Goal: Task Accomplishment & Management: Use online tool/utility

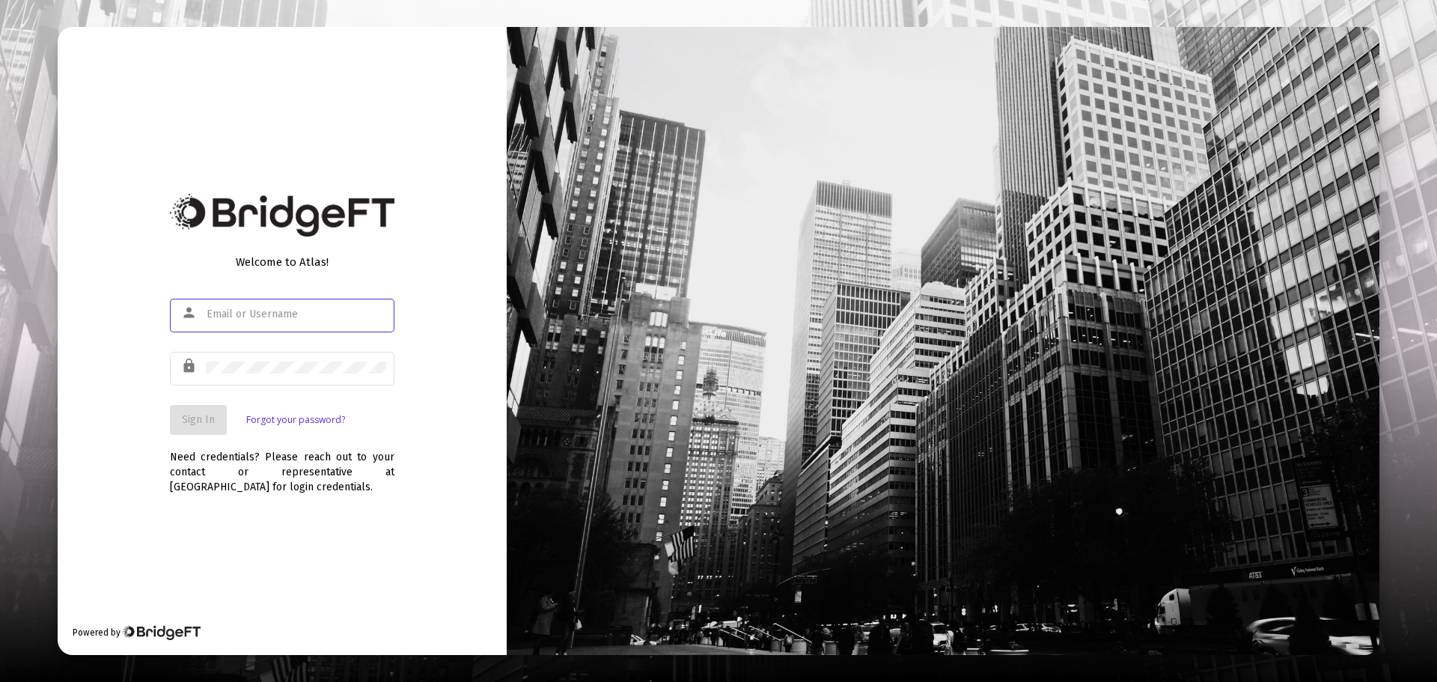
click at [268, 320] on input "text" at bounding box center [297, 314] width 180 height 12
type input "[EMAIL_ADDRESS][DOMAIN_NAME]"
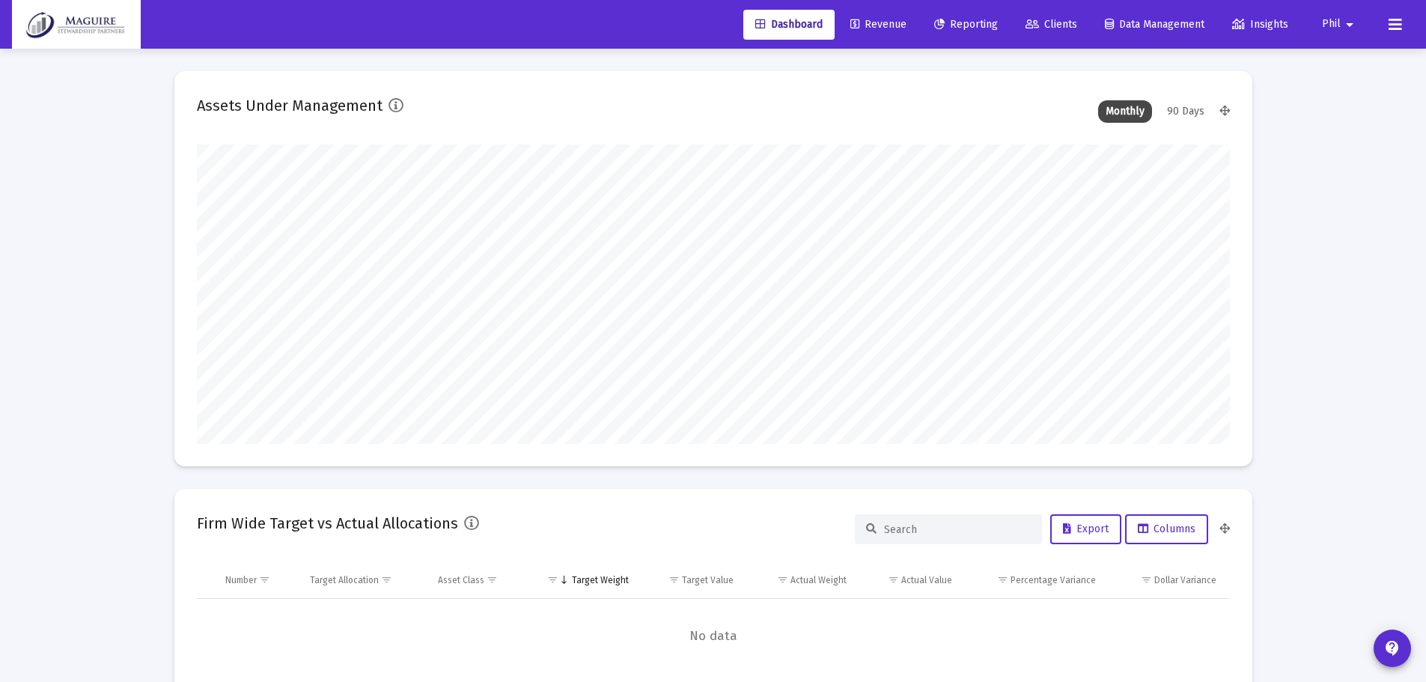
scroll to position [299, 556]
type input "[DATE]"
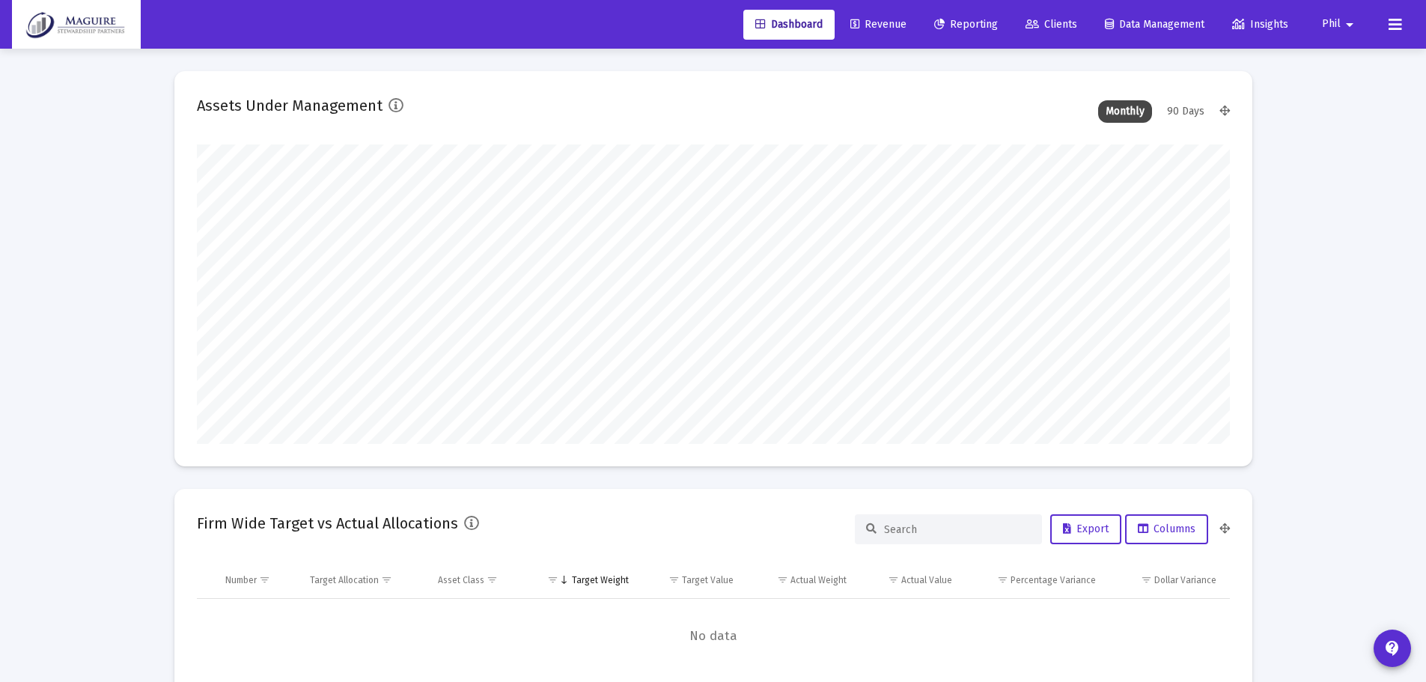
click at [890, 25] on span "Revenue" at bounding box center [878, 24] width 56 height 13
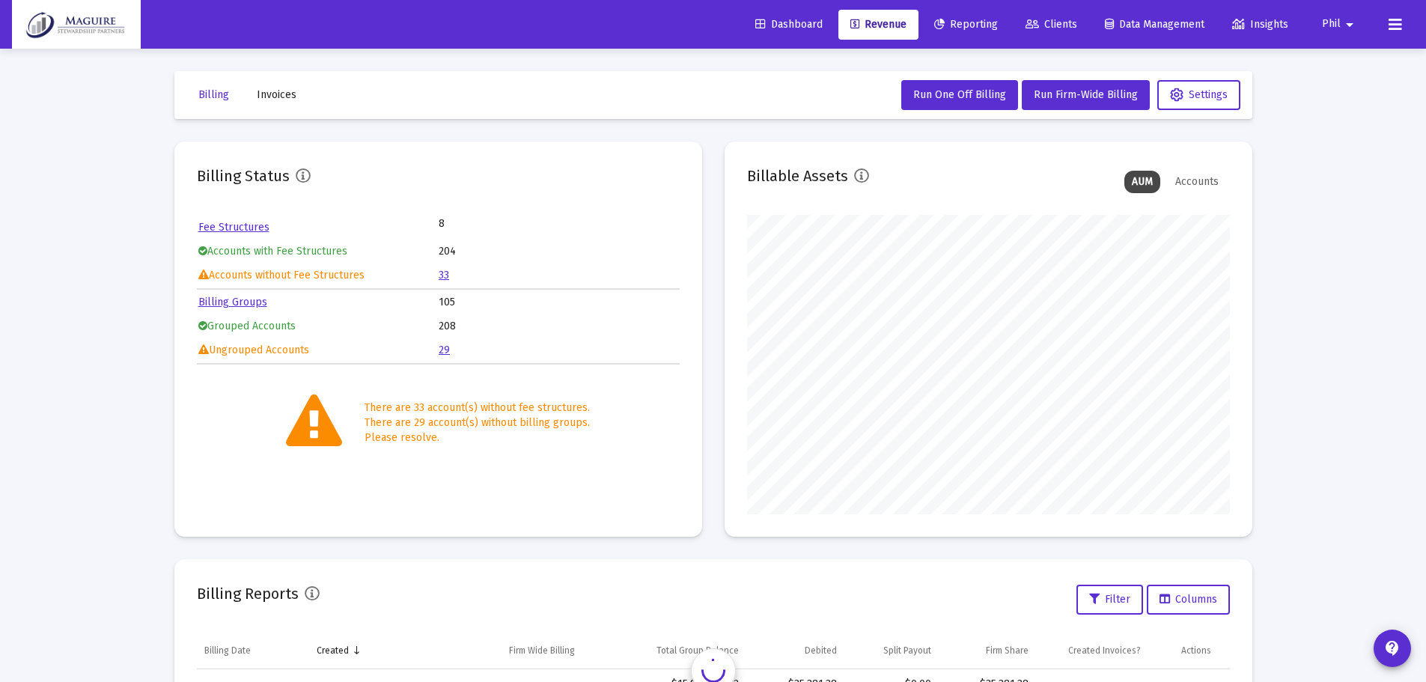
scroll to position [299, 483]
click at [1083, 103] on button "Run Firm-Wide Billing" at bounding box center [1086, 95] width 128 height 30
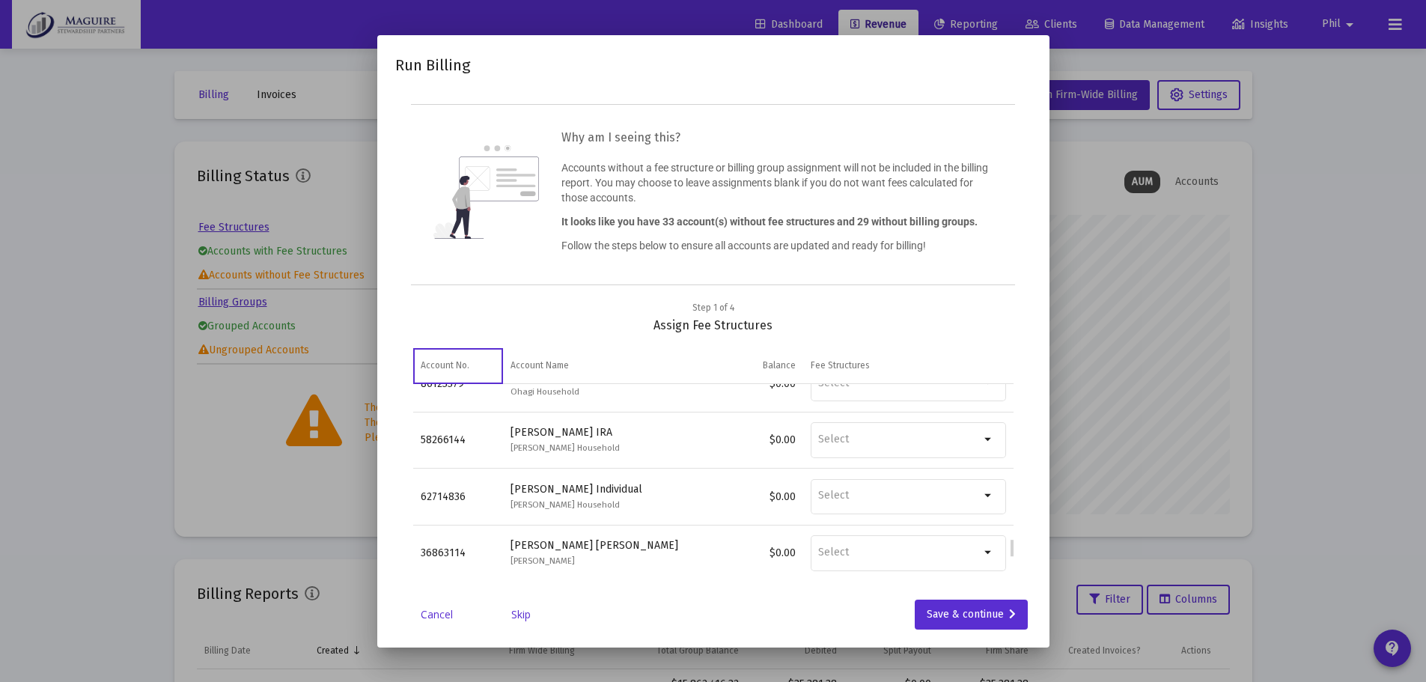
scroll to position [1675, 0]
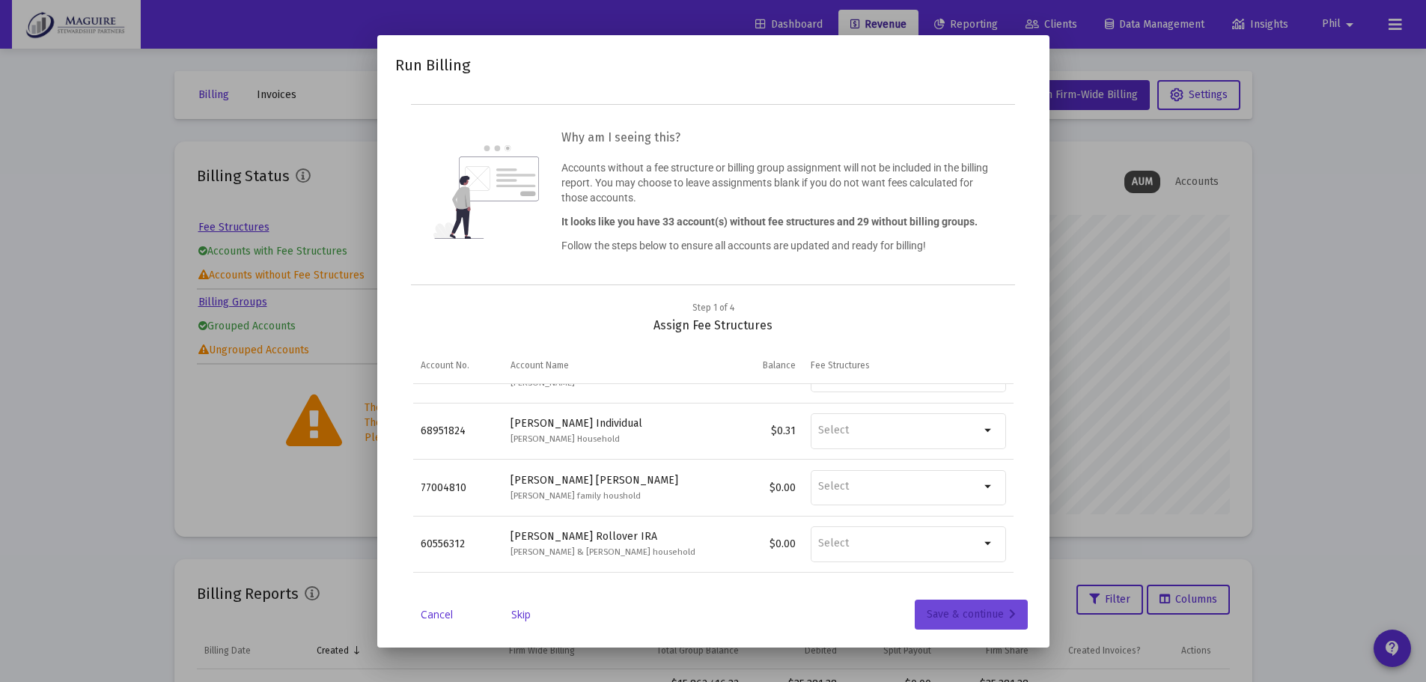
click at [951, 608] on div "Save & continue" at bounding box center [971, 614] width 89 height 30
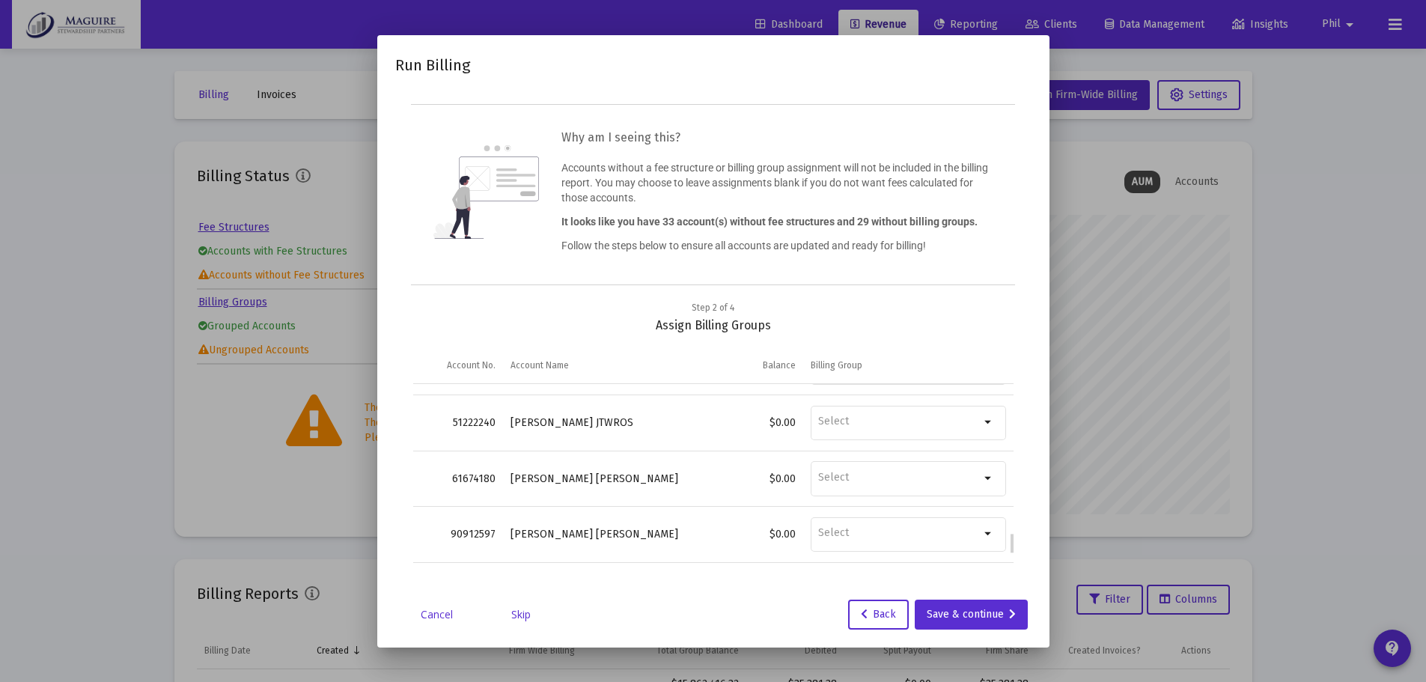
scroll to position [1430, 0]
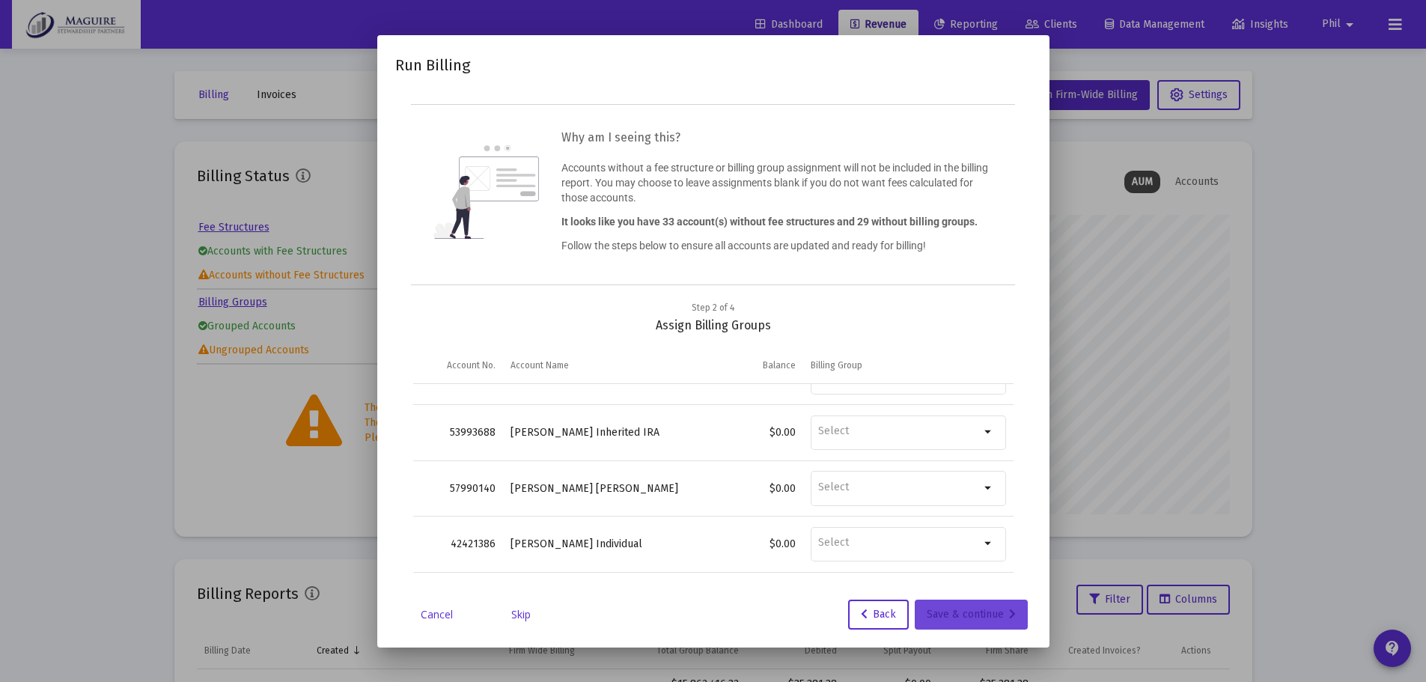
click at [990, 608] on div "Save & continue" at bounding box center [971, 614] width 89 height 30
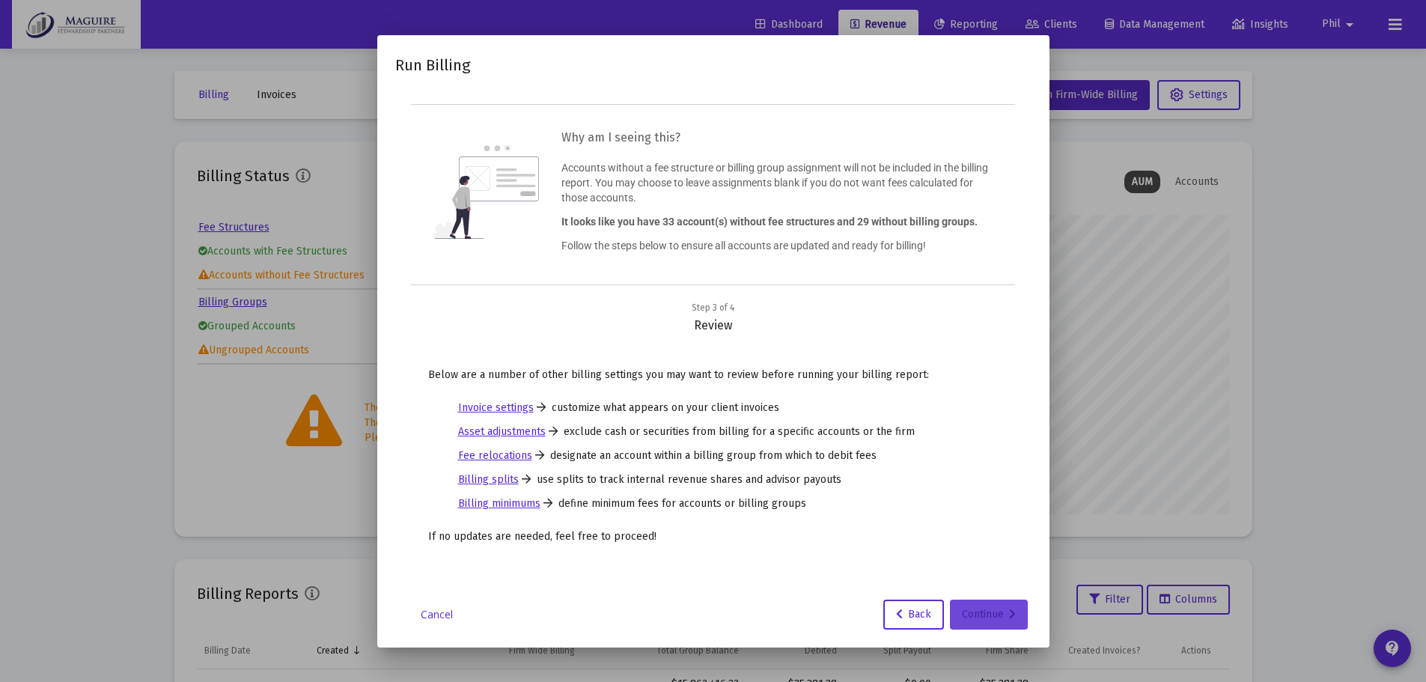
click at [992, 606] on div "Continue" at bounding box center [989, 614] width 54 height 30
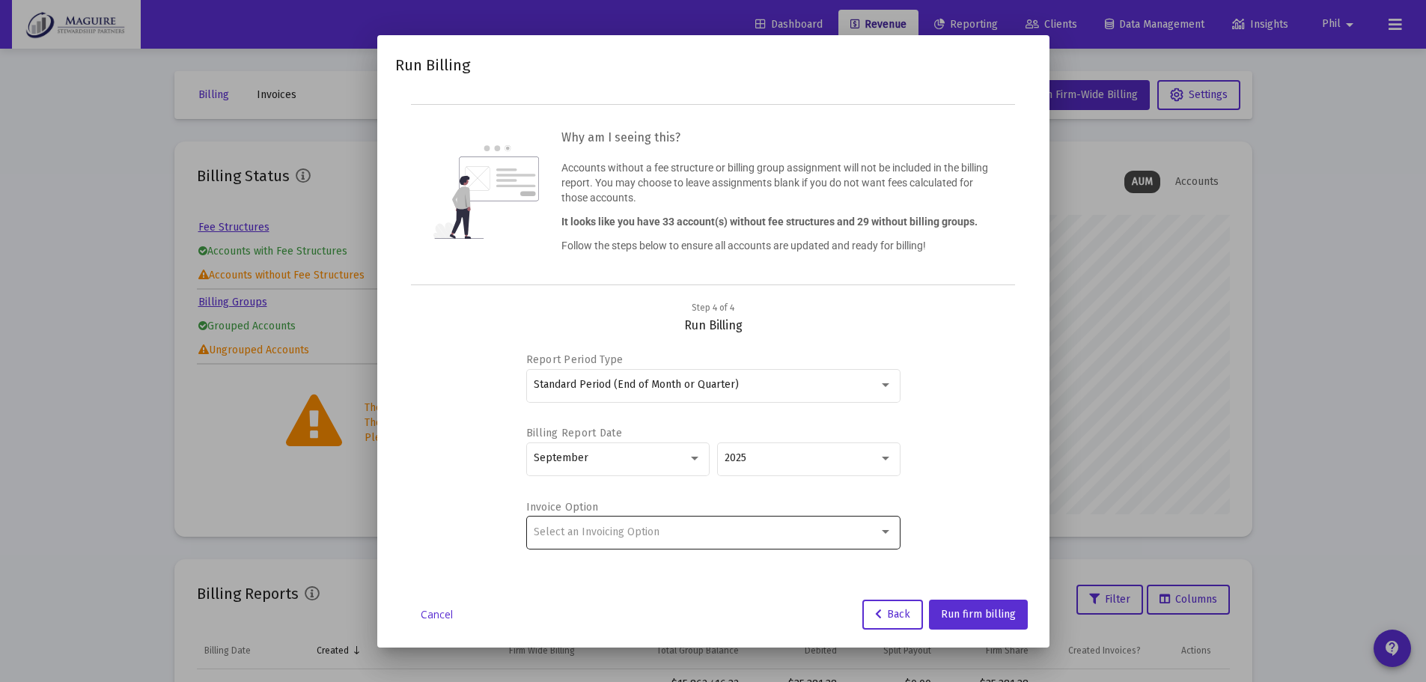
click at [798, 526] on div "Select an Invoicing Option" at bounding box center [706, 532] width 345 height 12
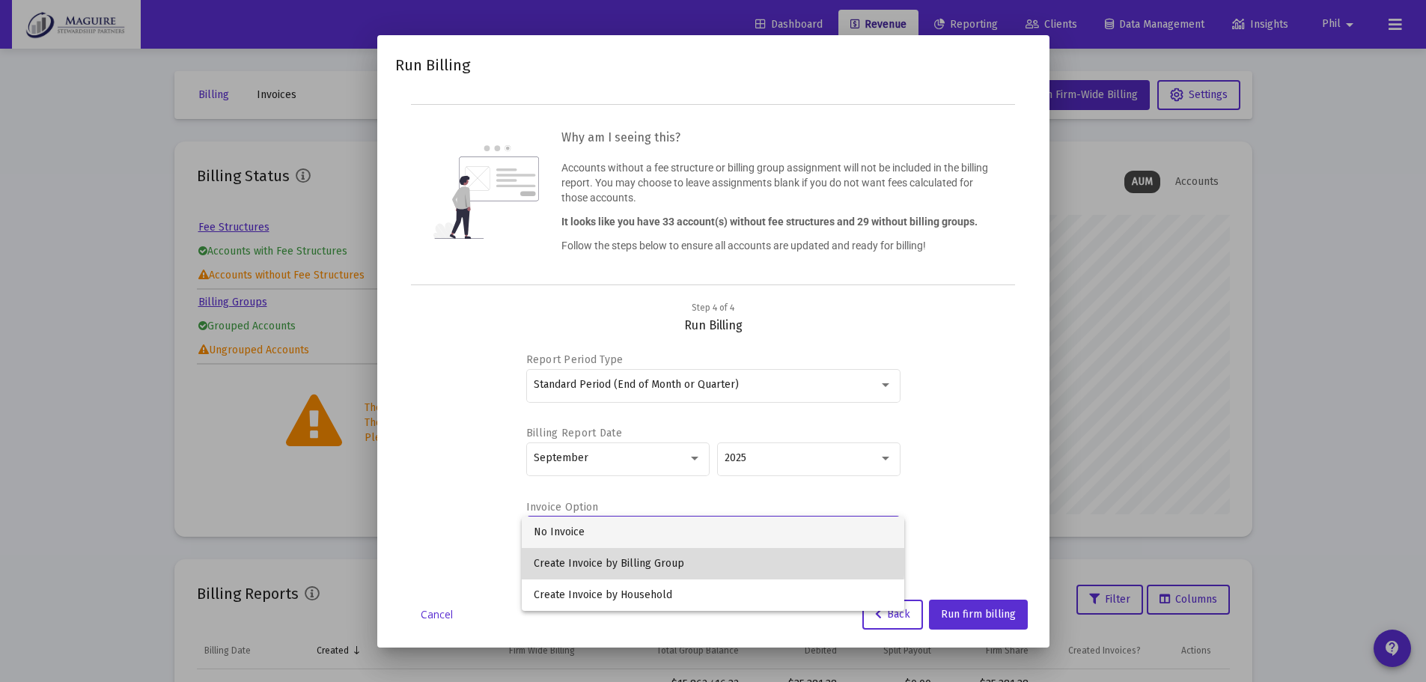
click at [658, 557] on span "Create Invoice by Billing Group" at bounding box center [713, 563] width 358 height 31
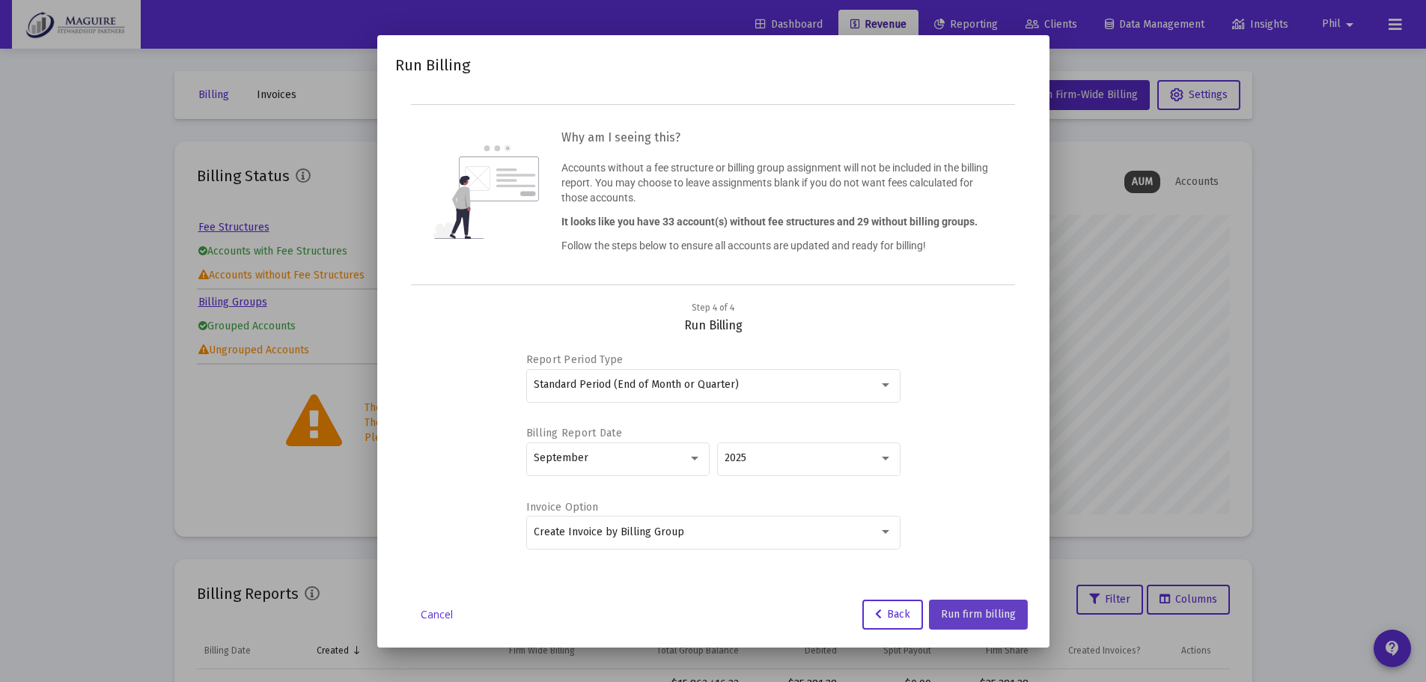
click at [968, 614] on span "Run firm billing" at bounding box center [978, 614] width 75 height 13
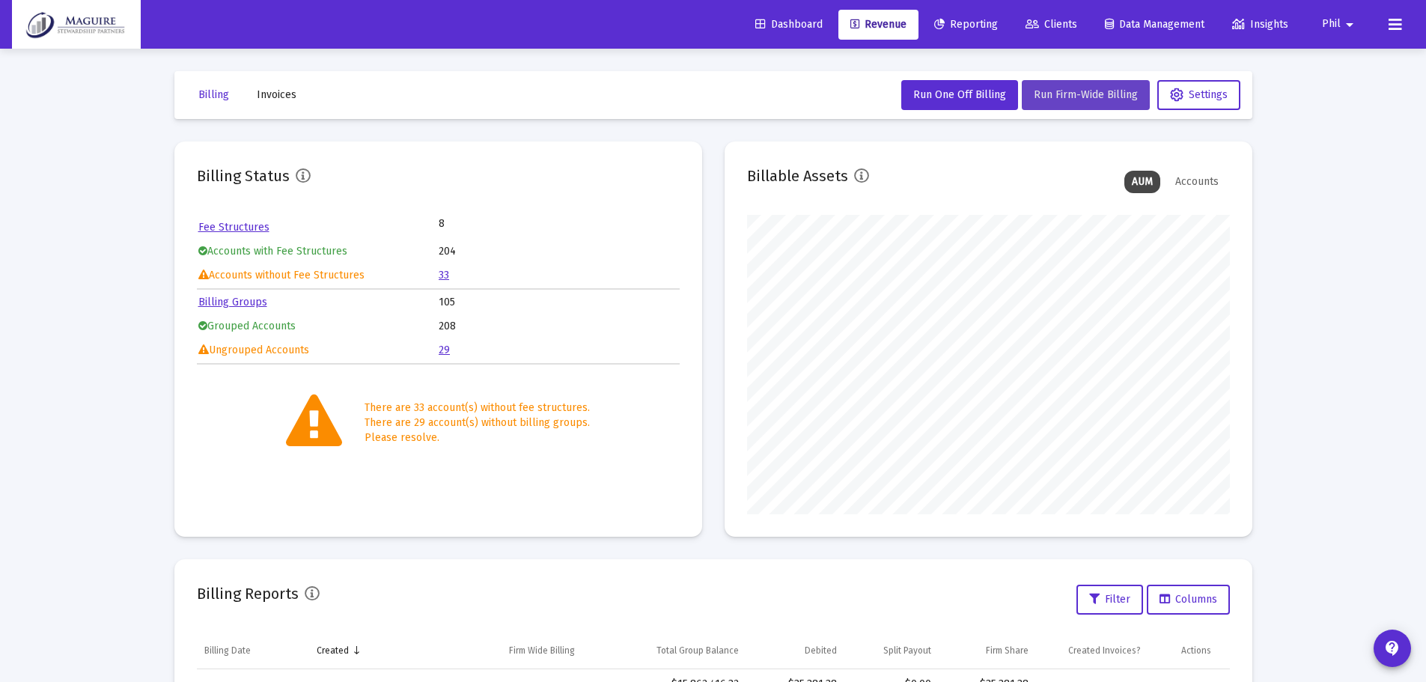
scroll to position [75, 0]
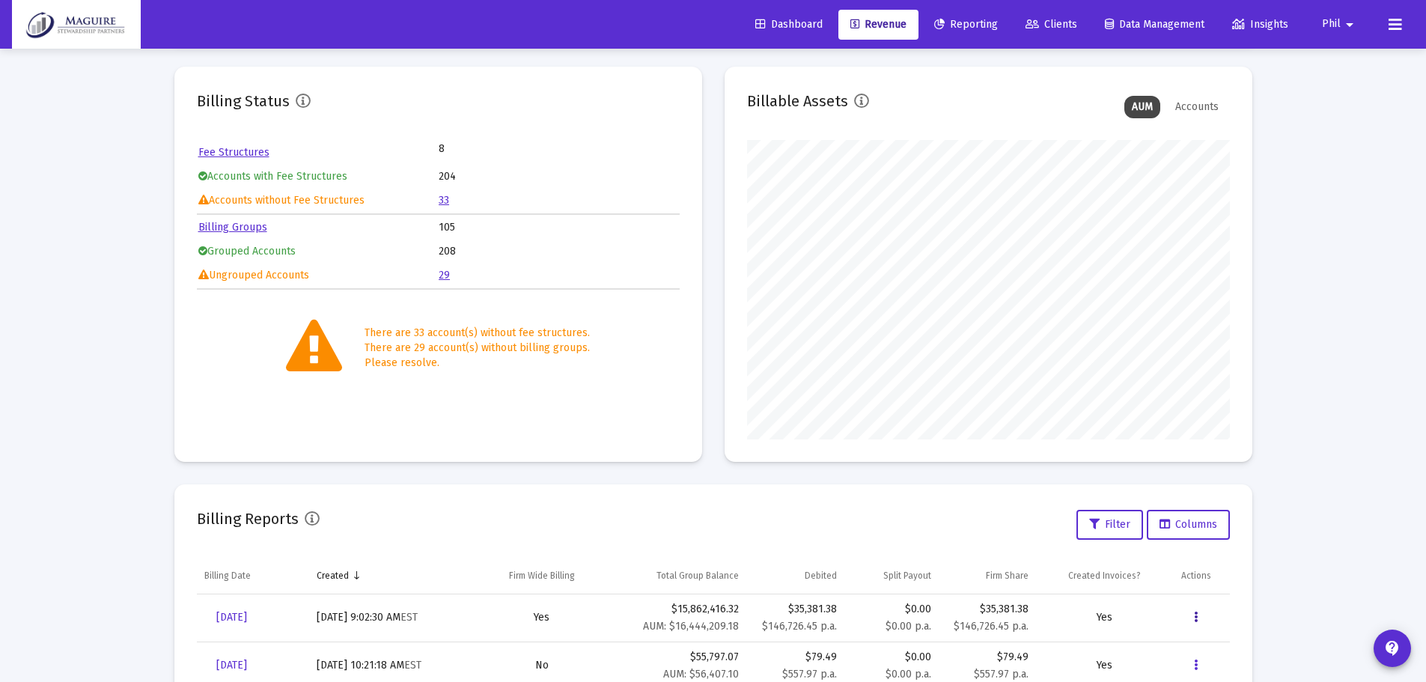
click at [1197, 618] on icon "Data grid" at bounding box center [1196, 617] width 4 height 18
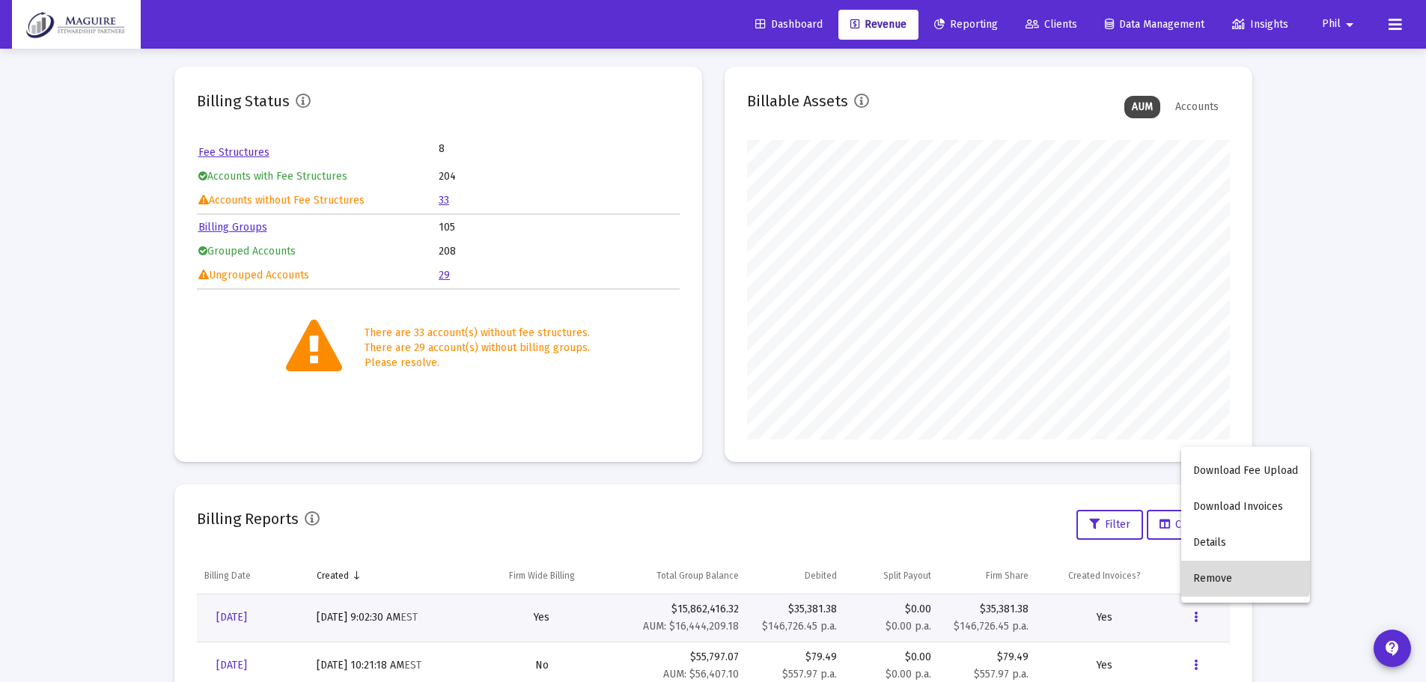
click at [1212, 573] on button "Remove" at bounding box center [1245, 579] width 129 height 36
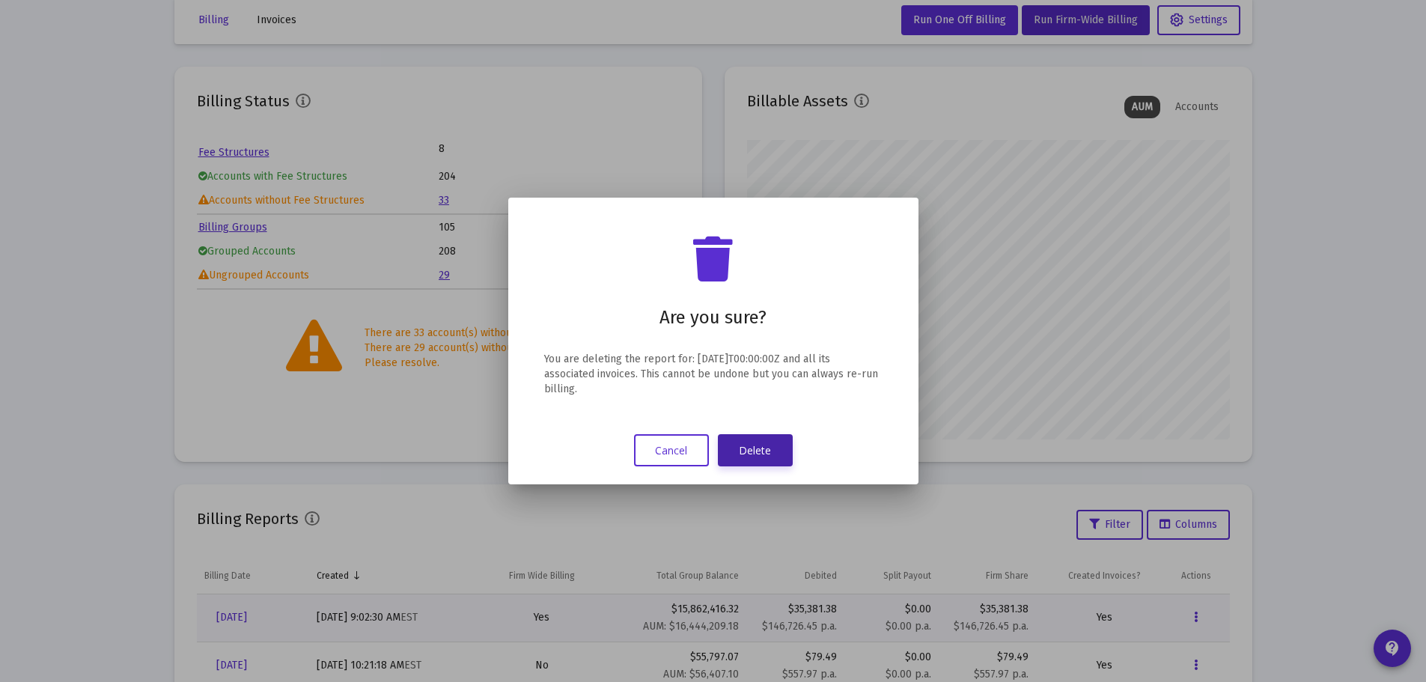
click at [764, 451] on button "Delete" at bounding box center [755, 450] width 75 height 32
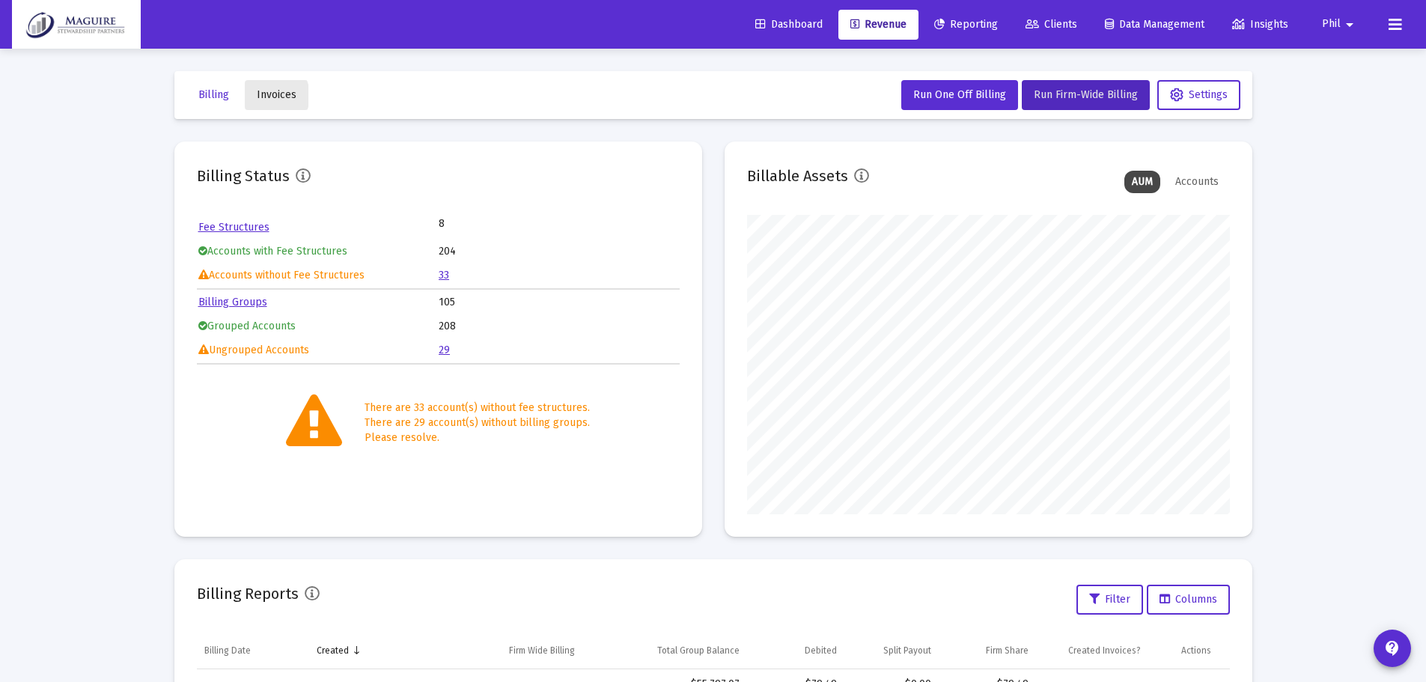
click at [267, 95] on span "Invoices" at bounding box center [277, 94] width 40 height 13
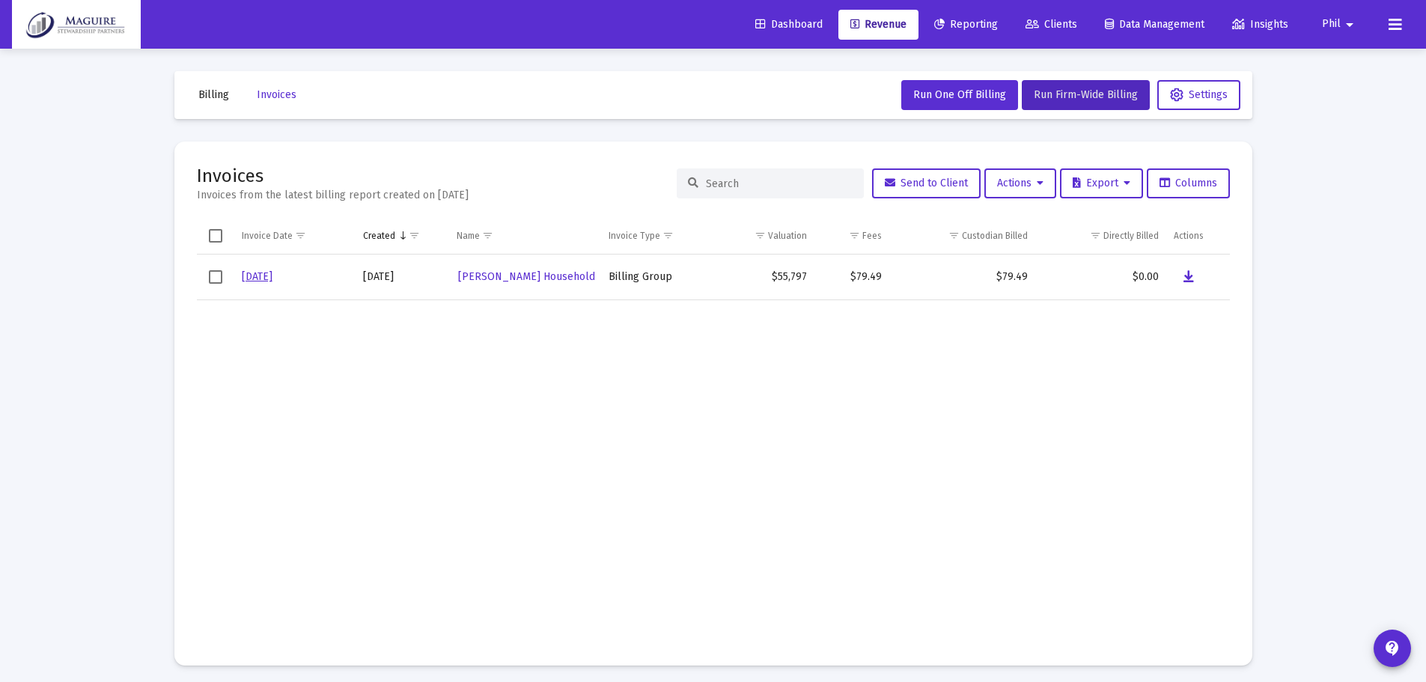
click at [217, 98] on span "Billing" at bounding box center [213, 94] width 31 height 13
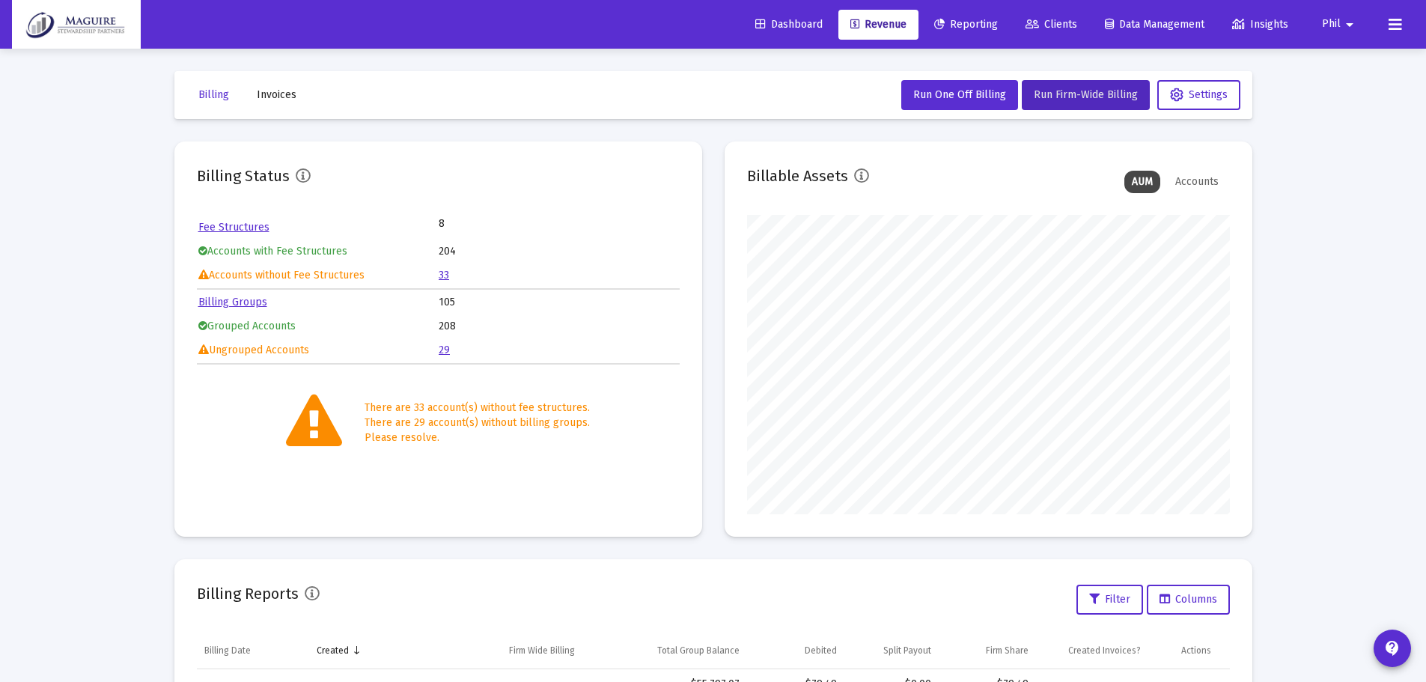
click at [274, 100] on span "Invoices" at bounding box center [277, 94] width 40 height 13
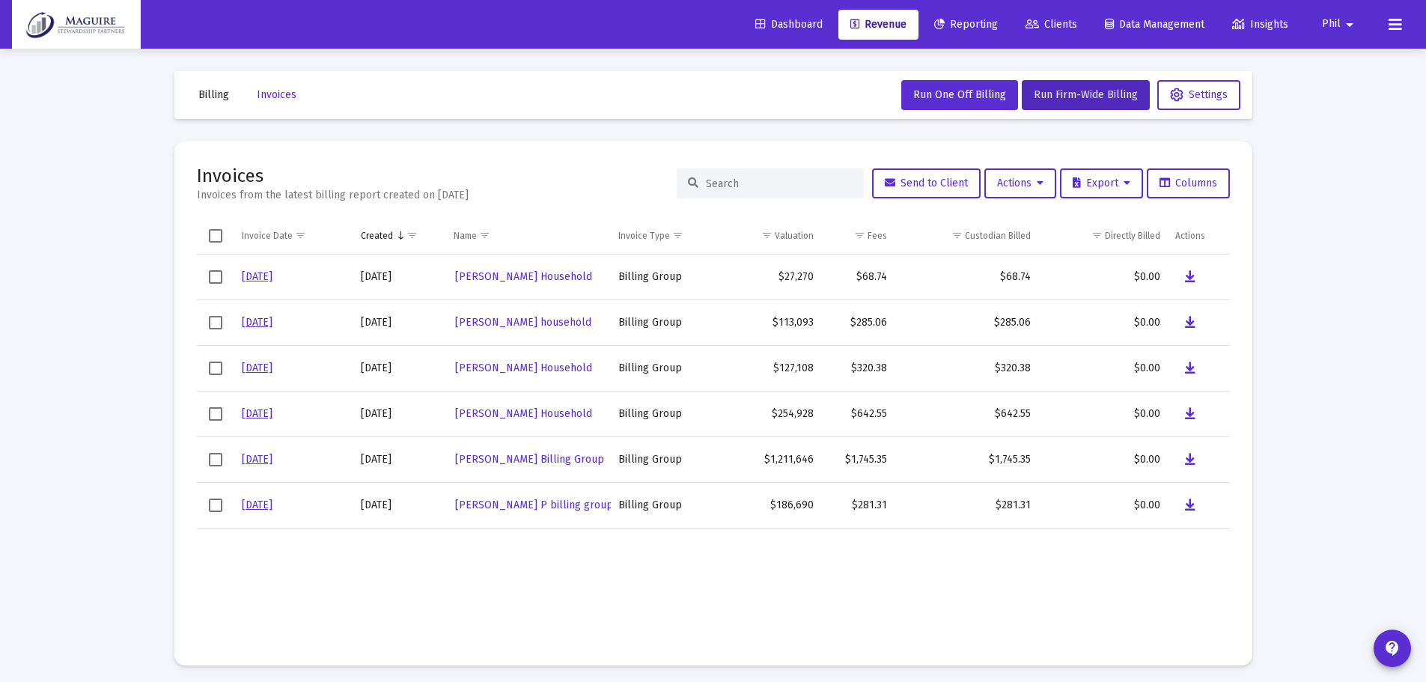
click at [219, 97] on span "Billing" at bounding box center [213, 94] width 31 height 13
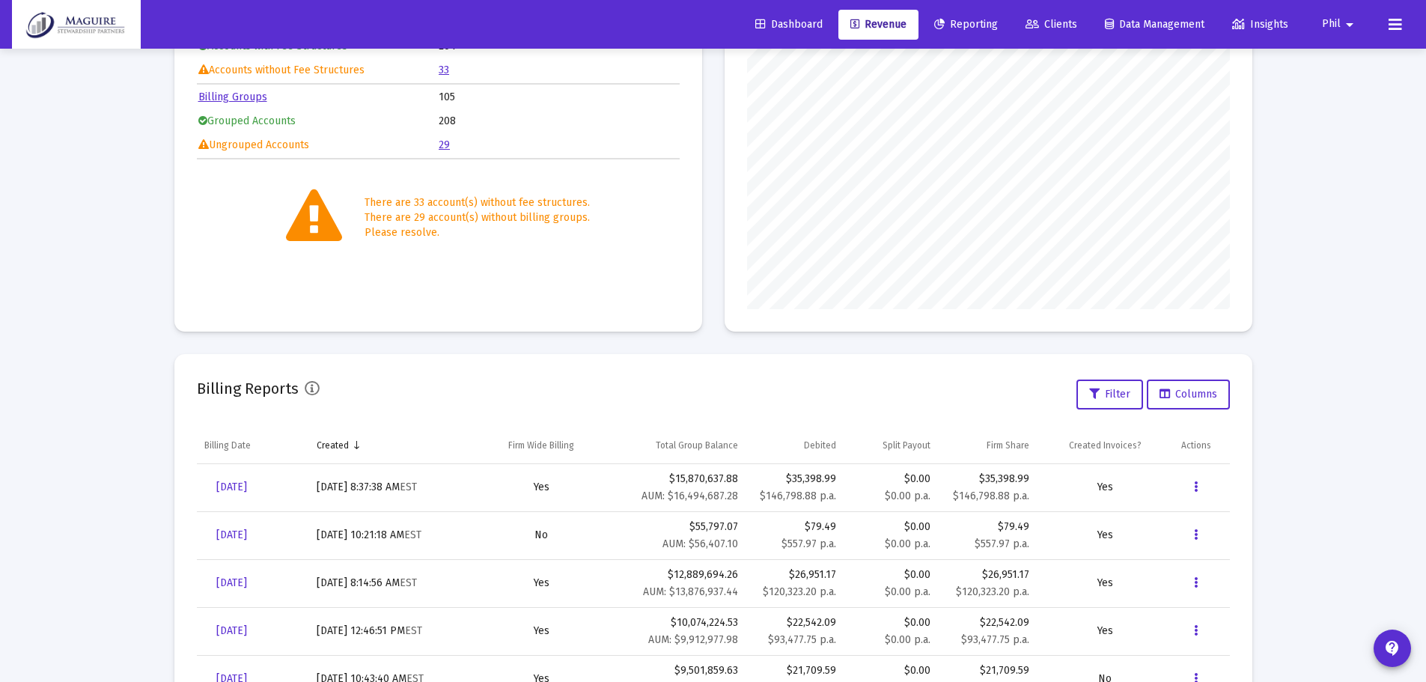
scroll to position [225, 0]
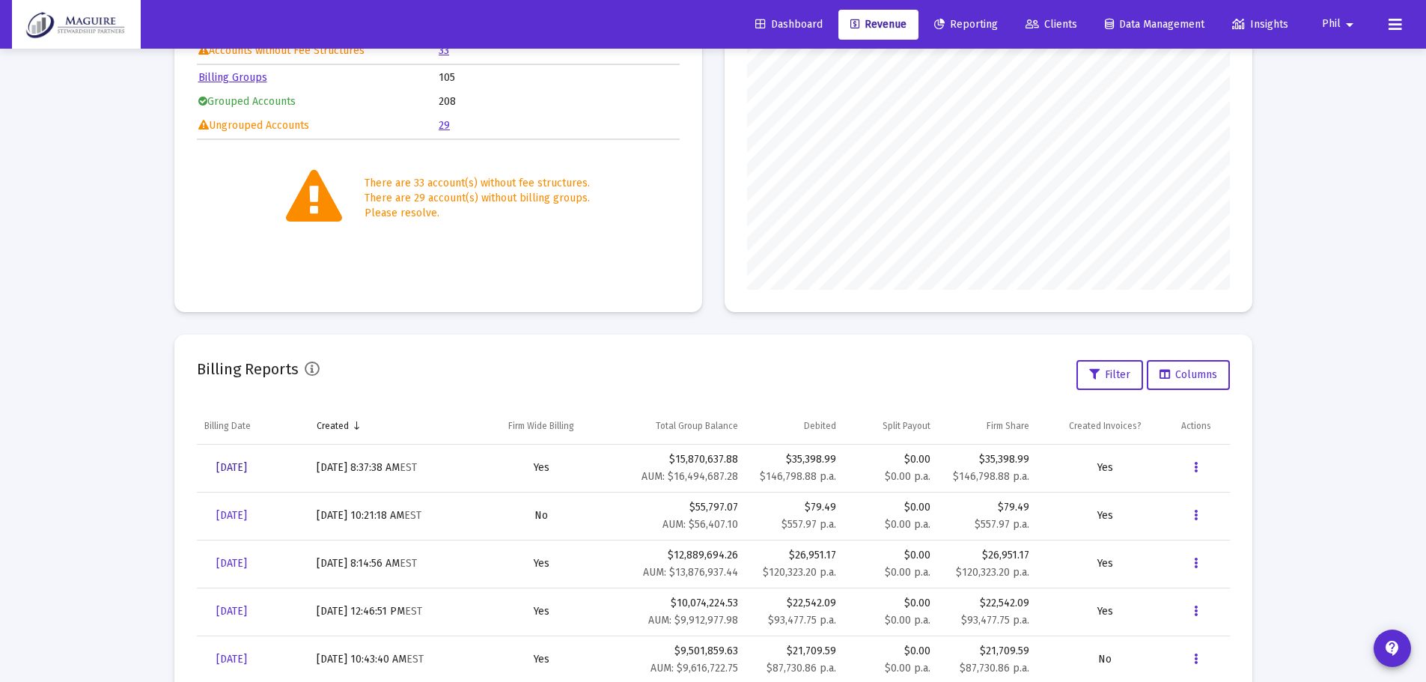
click at [247, 467] on span "[DATE]" at bounding box center [231, 467] width 31 height 13
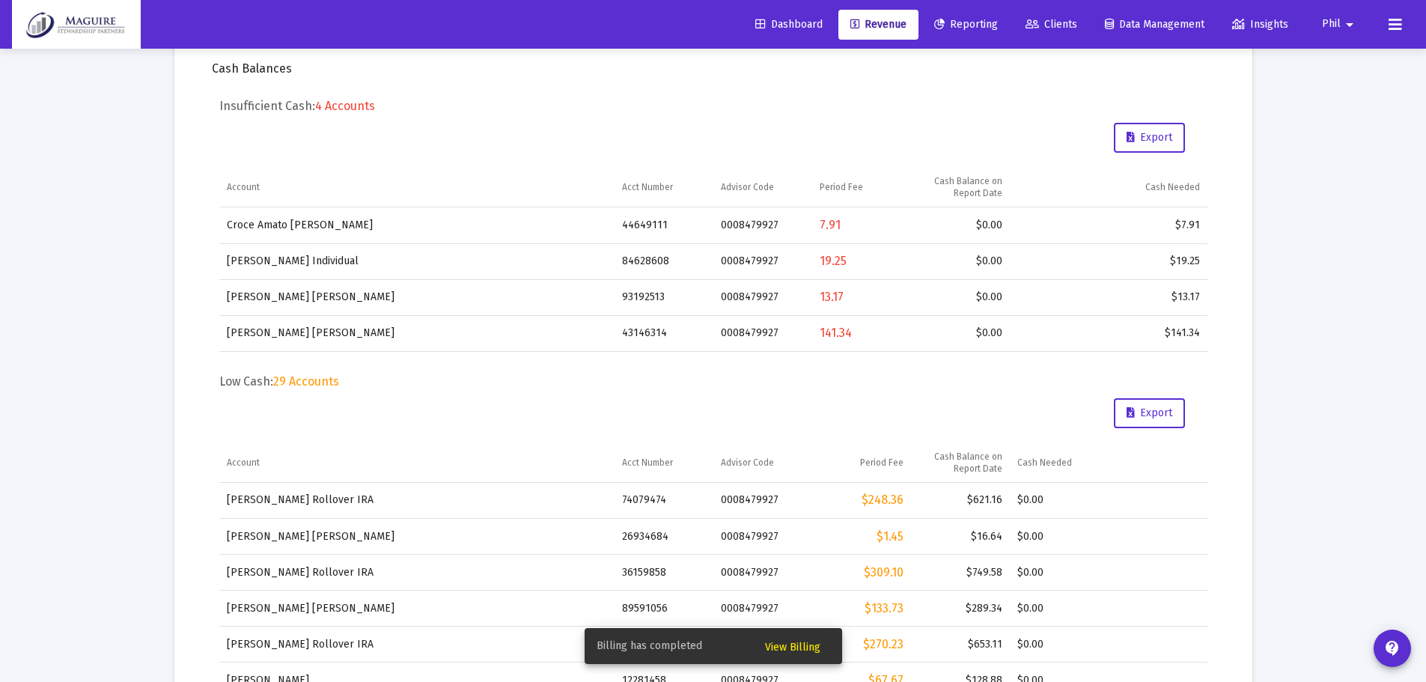
scroll to position [423, 0]
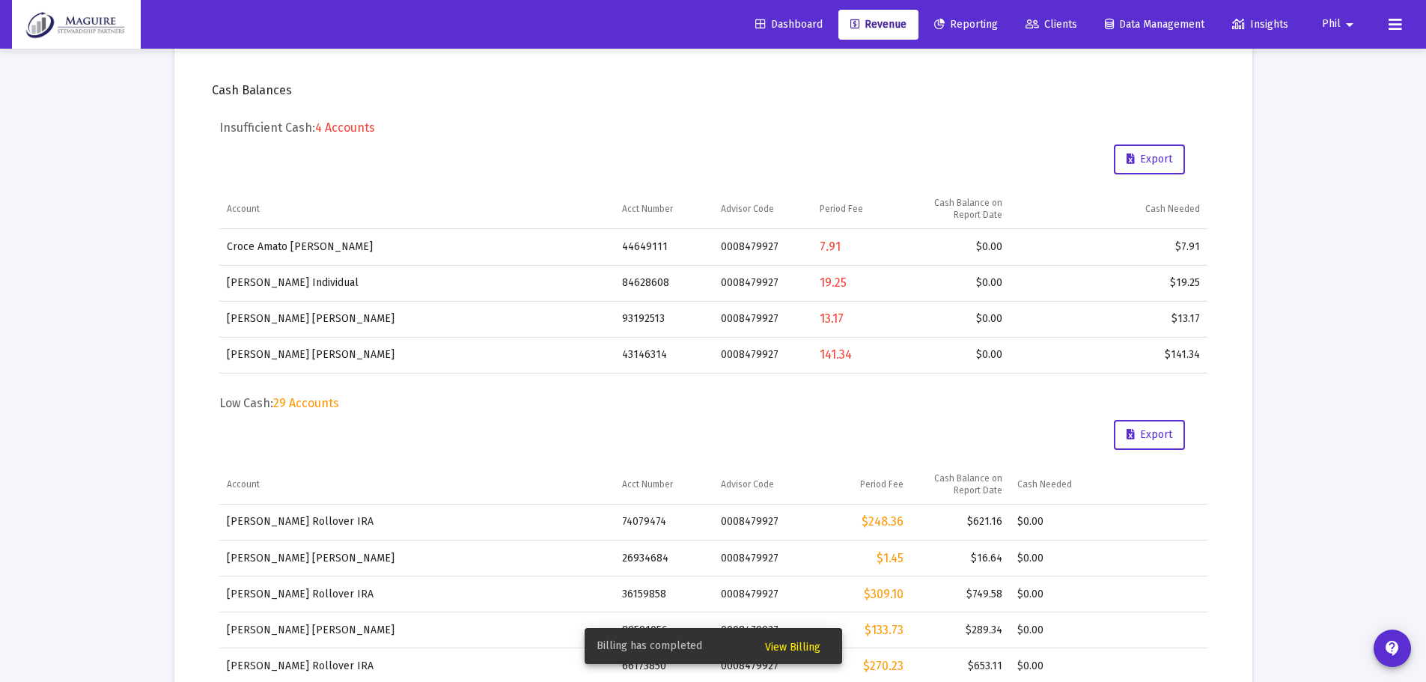
click at [800, 649] on span "View Billing" at bounding box center [792, 647] width 55 height 13
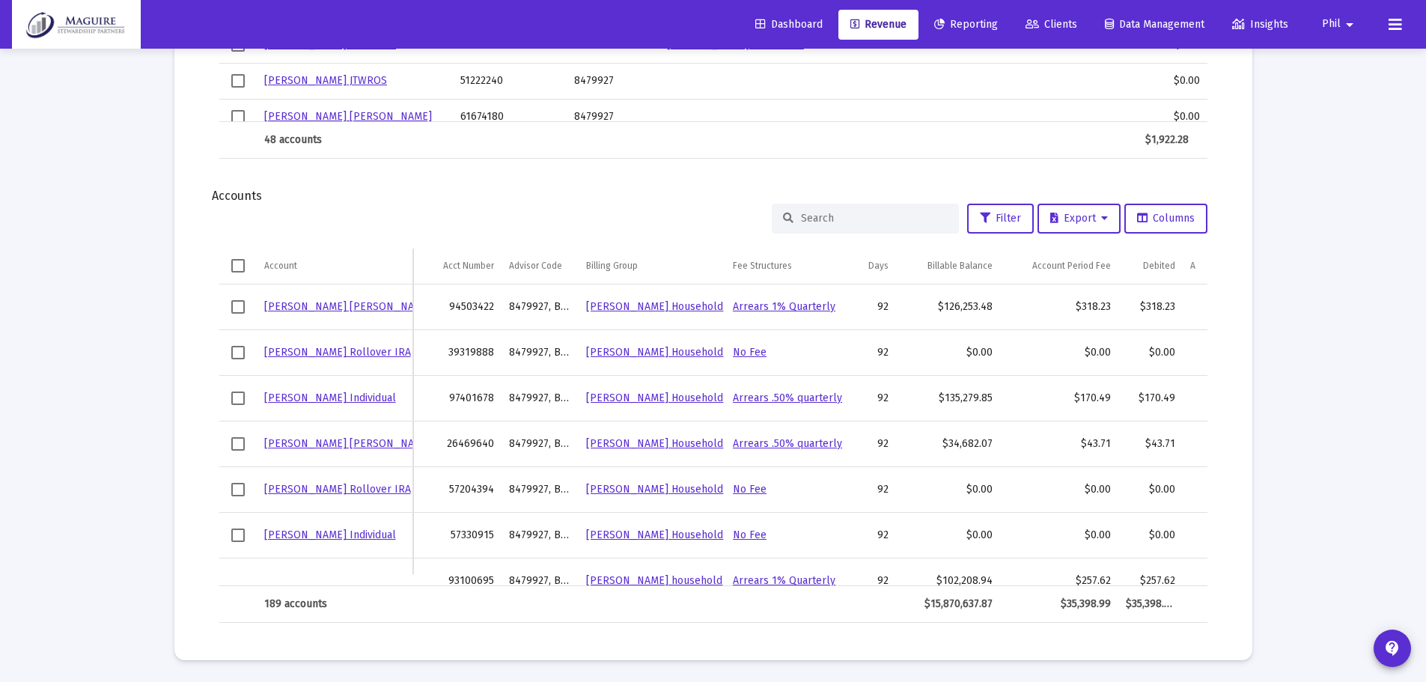
scroll to position [1605, 0]
click at [1090, 219] on span "Export" at bounding box center [1079, 217] width 58 height 13
click at [238, 263] on div at bounding box center [713, 341] width 1426 height 682
click at [238, 263] on span "Select all" at bounding box center [237, 264] width 13 height 13
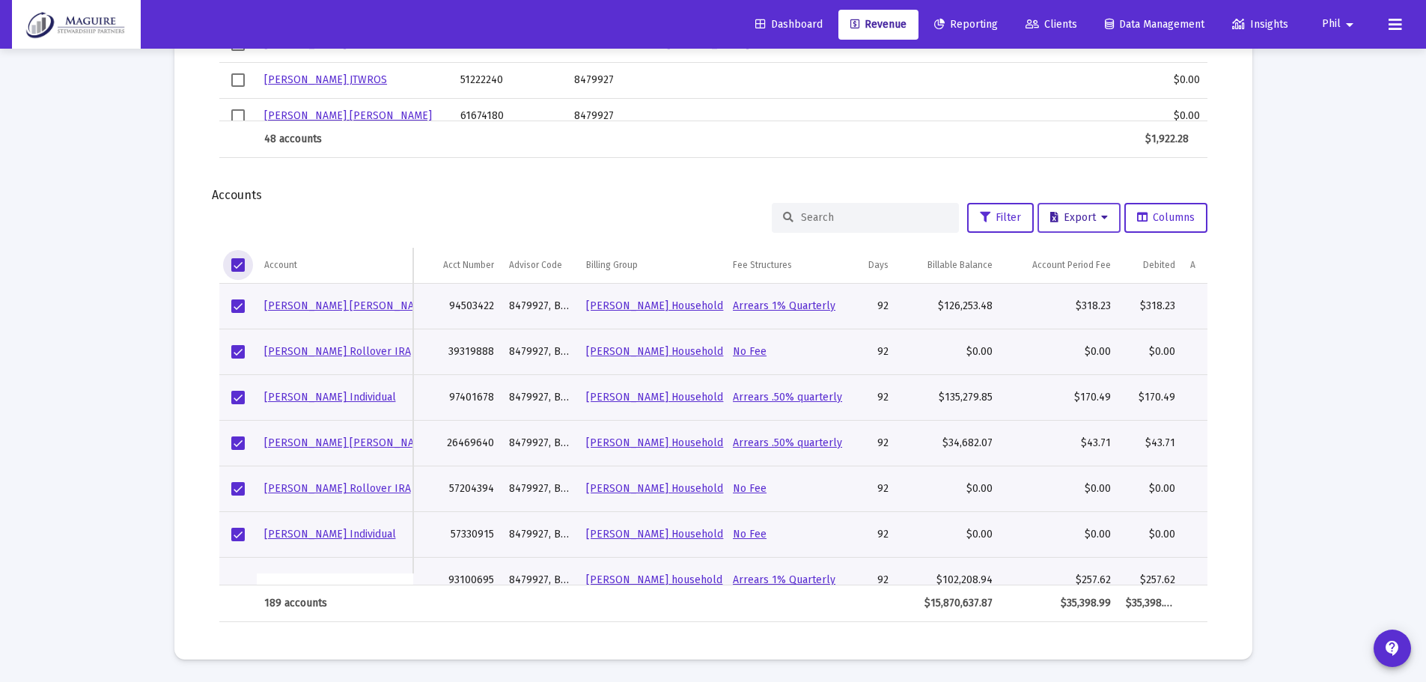
click at [1096, 226] on button "Export" at bounding box center [1078, 218] width 83 height 30
click at [1096, 263] on button "Export All Rows" at bounding box center [1082, 257] width 102 height 36
click at [1083, 213] on span "Export" at bounding box center [1079, 217] width 58 height 13
click at [1084, 258] on button "Export All Rows" at bounding box center [1082, 257] width 102 height 36
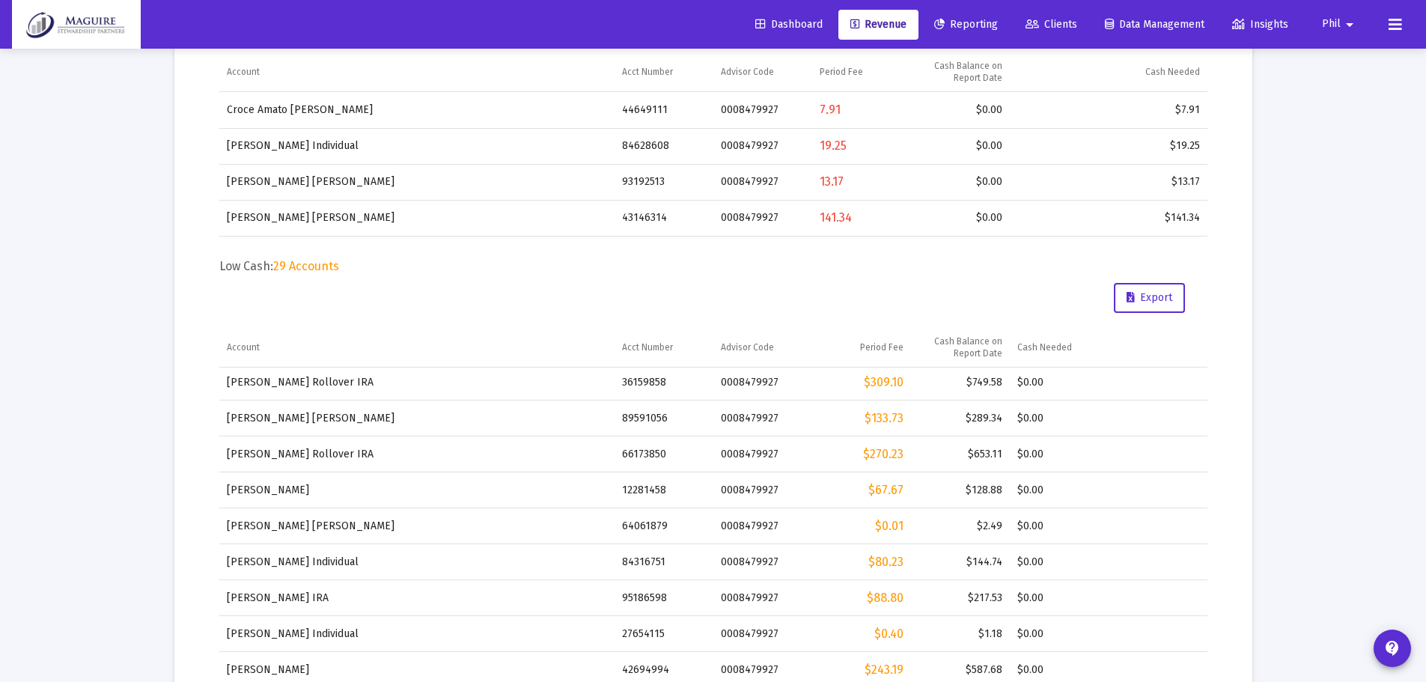
scroll to position [628, 0]
